Goal: Task Accomplishment & Management: Use online tool/utility

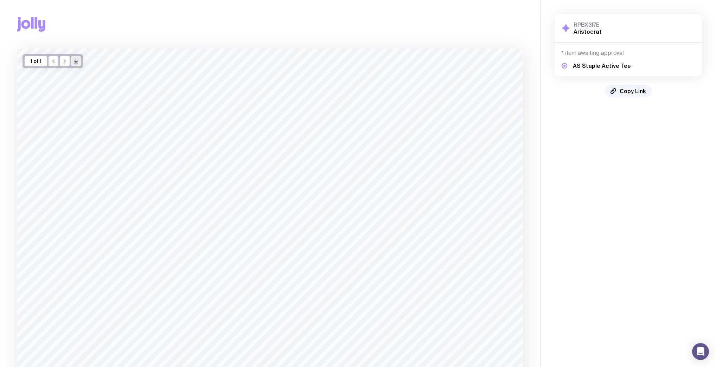
click at [71, 63] on button "/> />" at bounding box center [76, 61] width 10 height 10
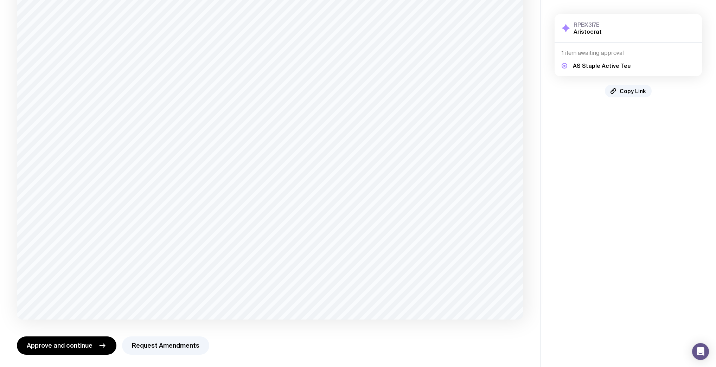
scroll to position [91, 0]
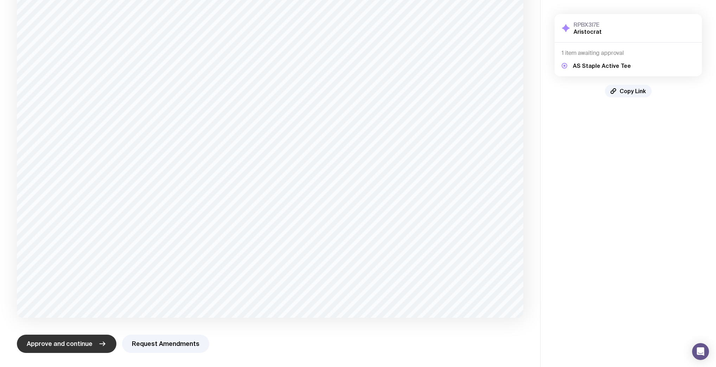
click at [49, 346] on span "Approve and continue" at bounding box center [60, 344] width 66 height 8
